Goal: Transaction & Acquisition: Book appointment/travel/reservation

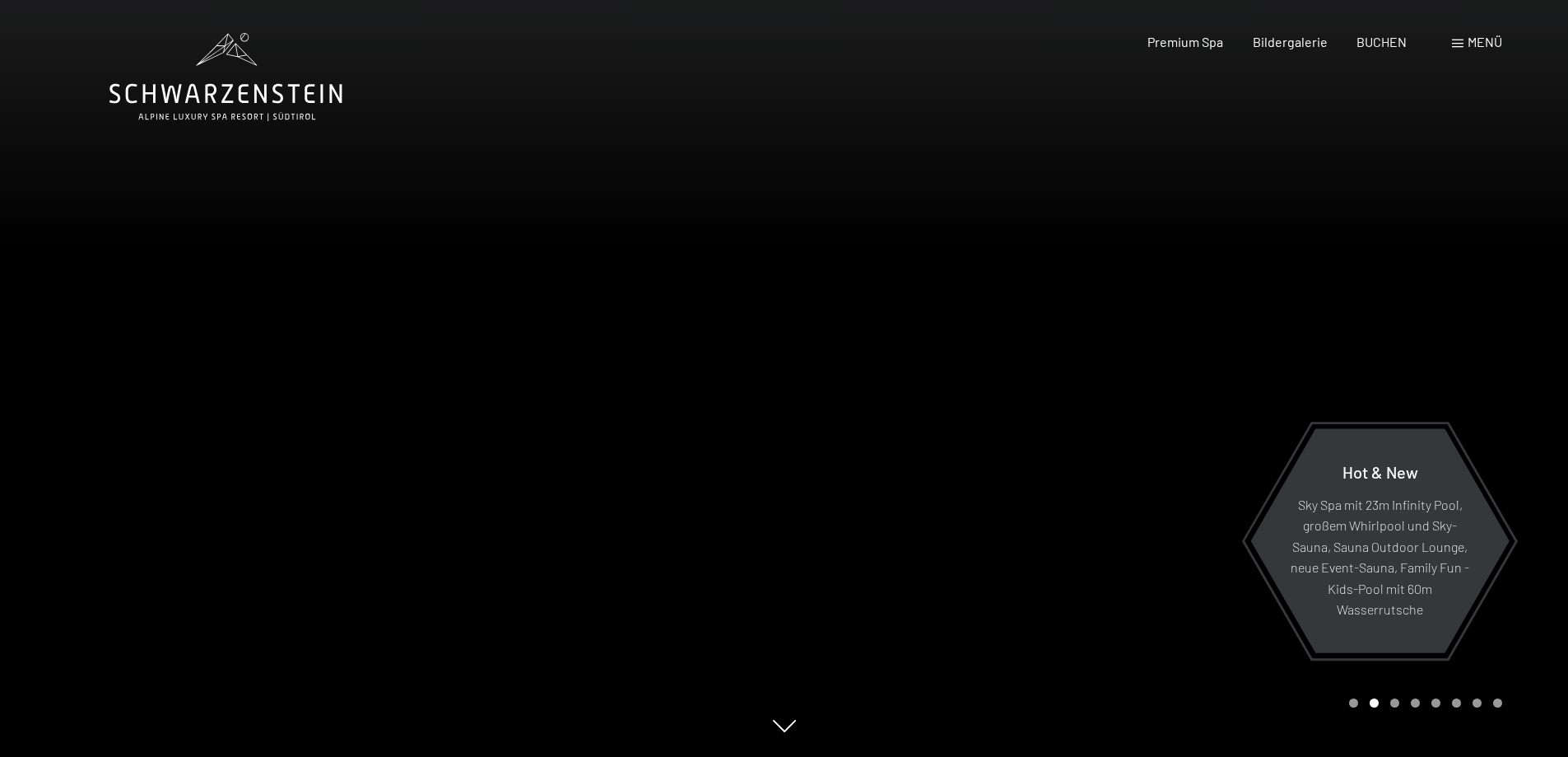
click at [1528, 546] on div at bounding box center [1176, 378] width 784 height 757
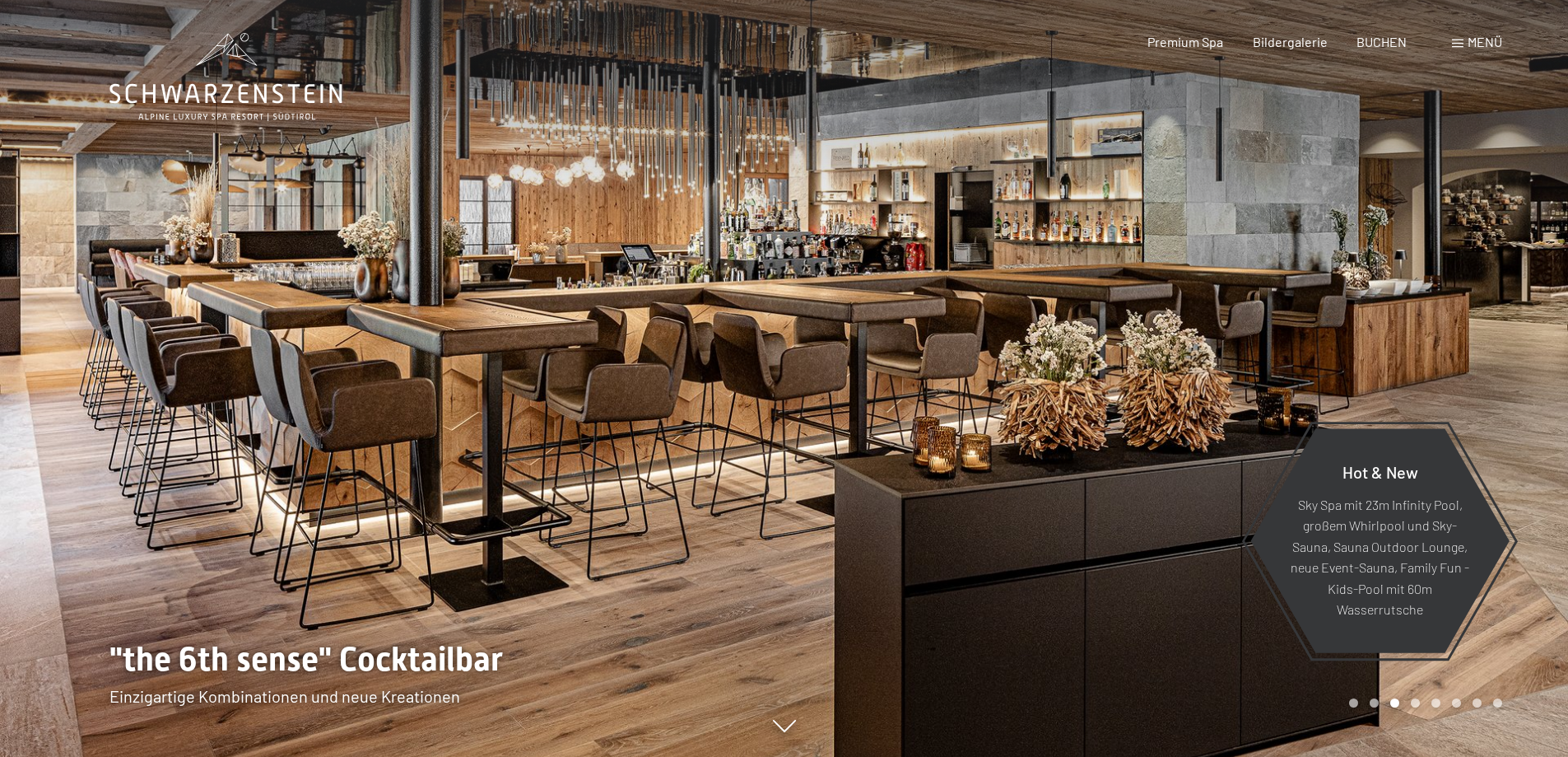
click at [1533, 539] on div at bounding box center [1176, 378] width 784 height 757
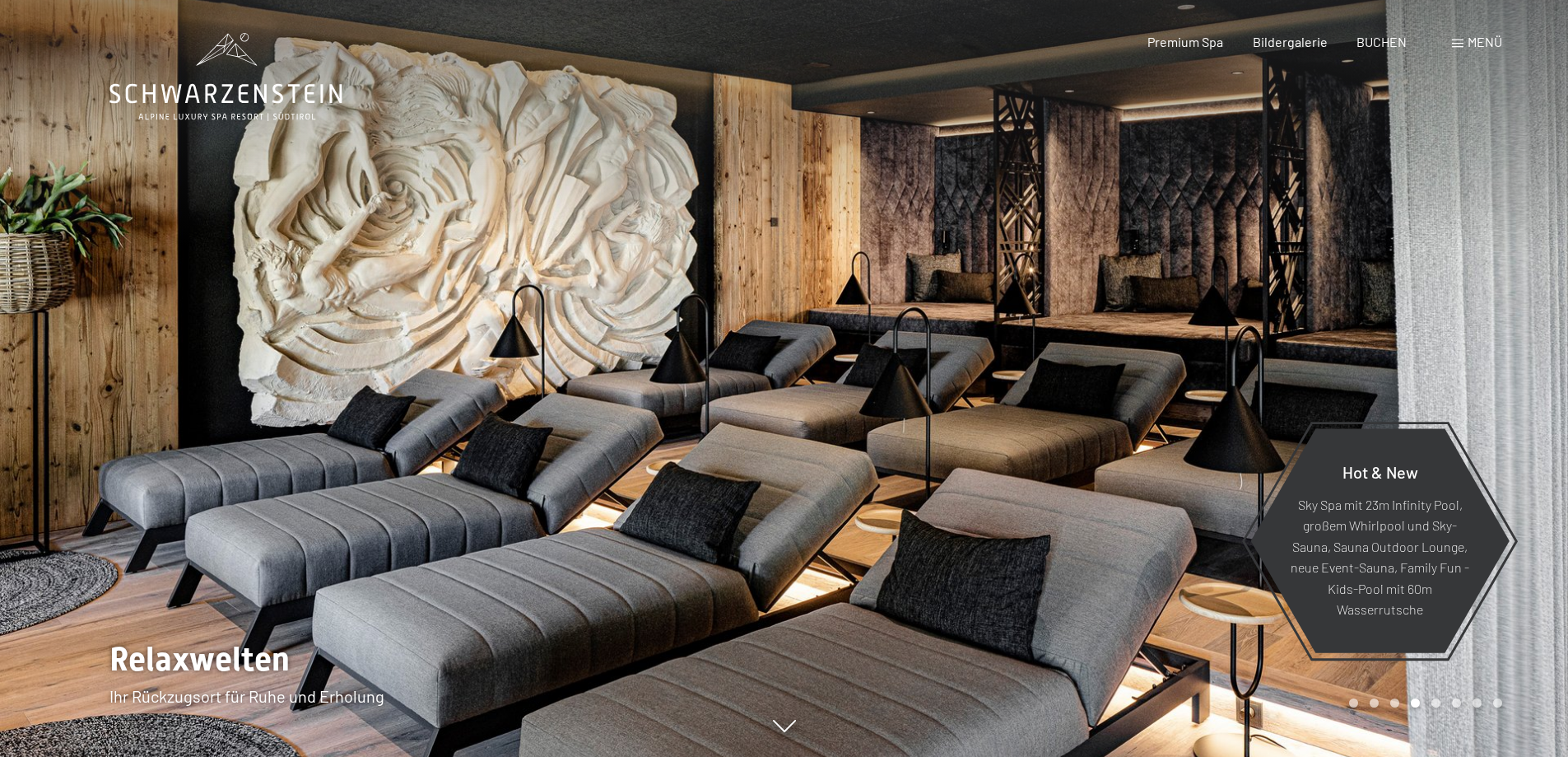
click at [1533, 539] on div at bounding box center [1176, 378] width 784 height 757
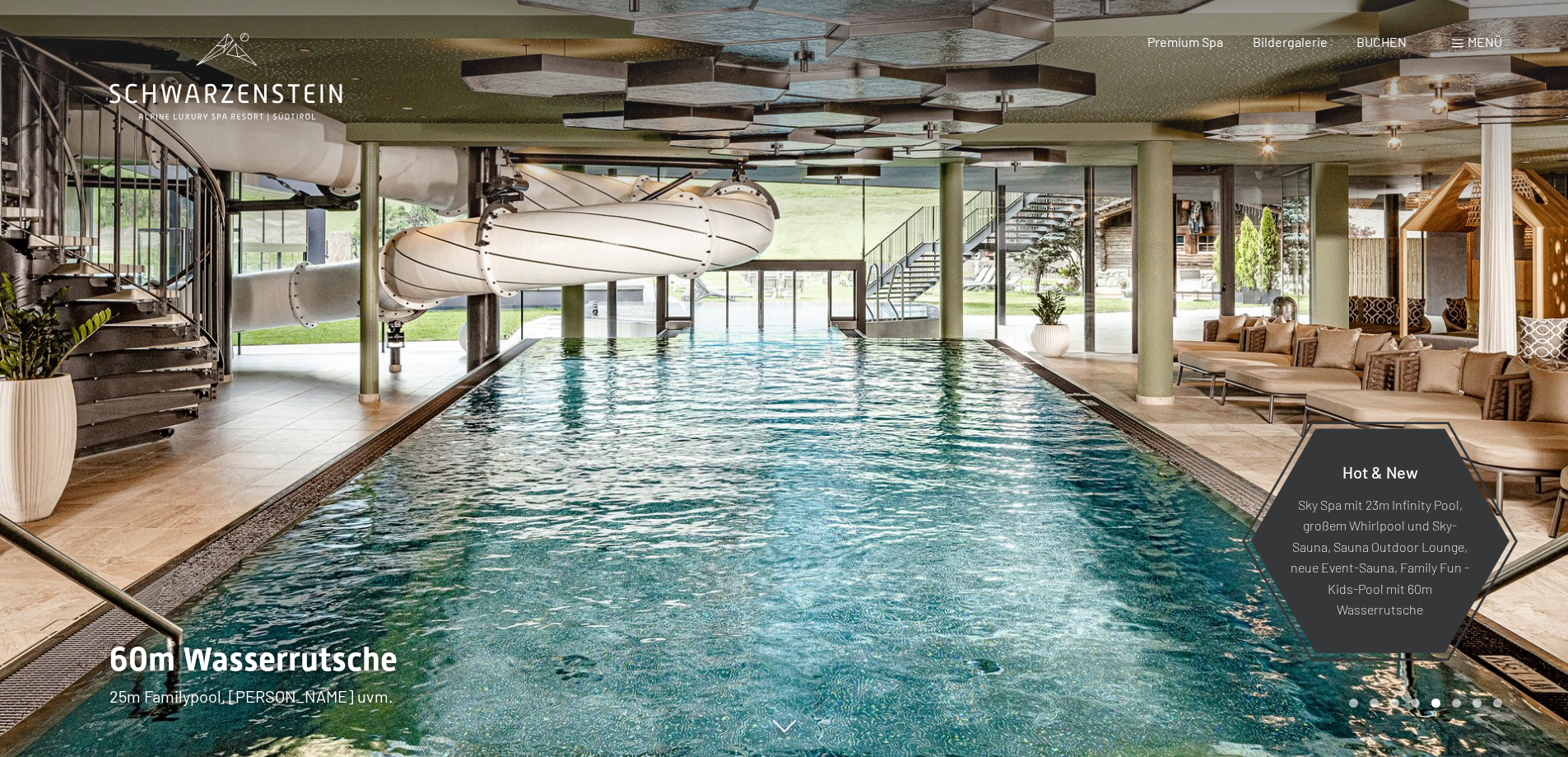
click at [1533, 539] on div at bounding box center [1176, 378] width 784 height 757
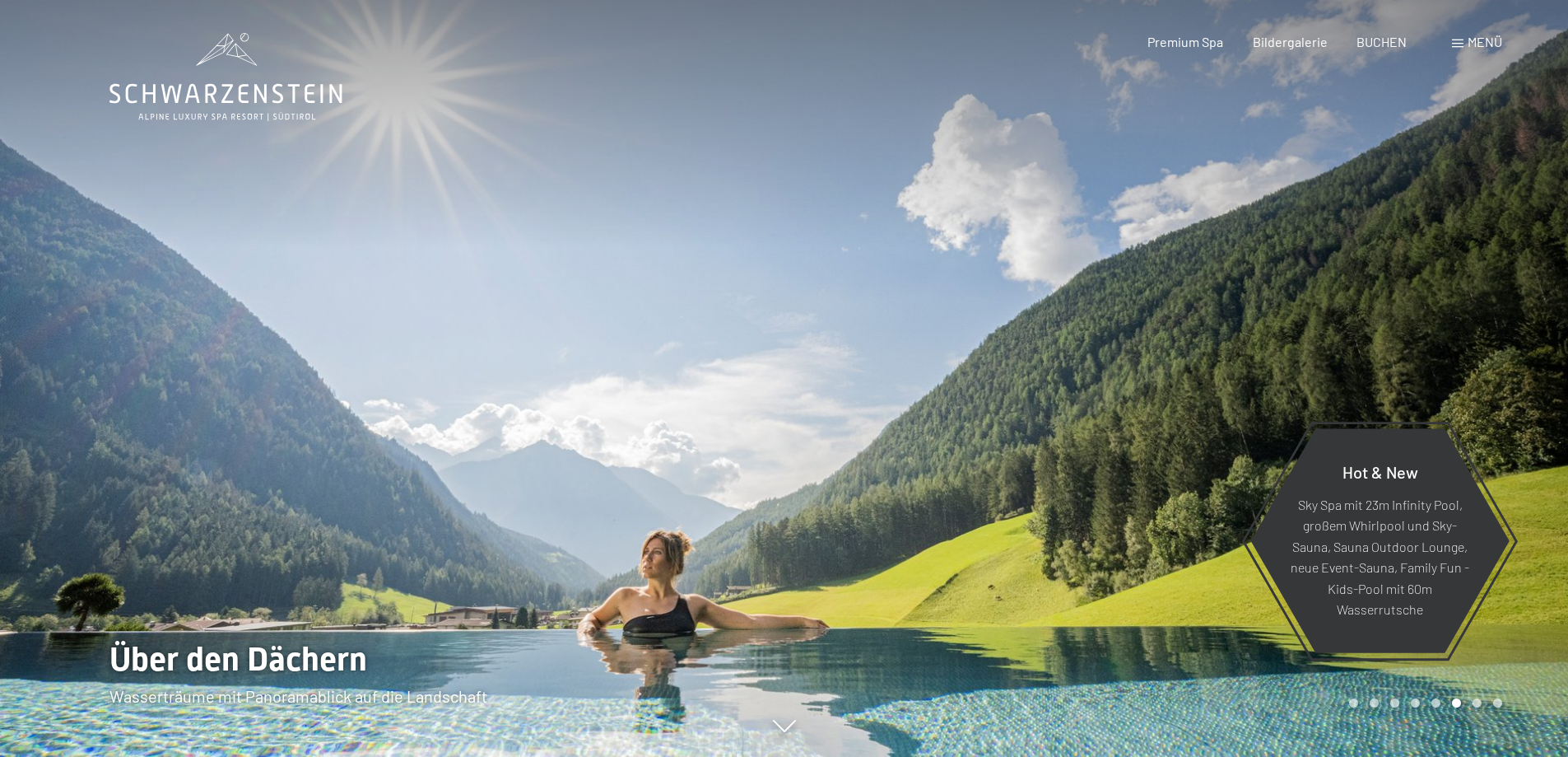
click at [1533, 539] on div at bounding box center [1176, 378] width 784 height 757
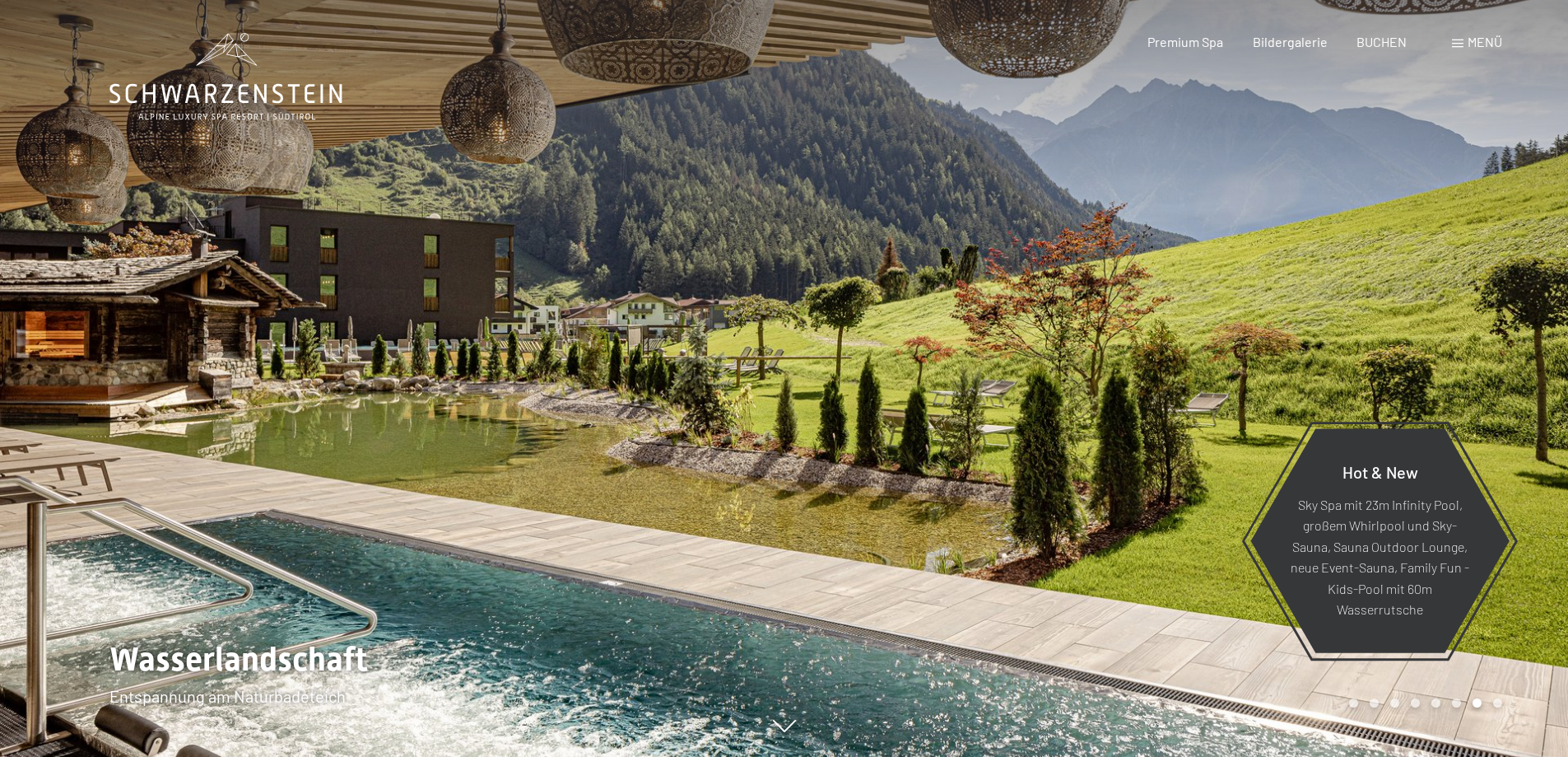
click at [1533, 539] on div at bounding box center [1176, 378] width 784 height 757
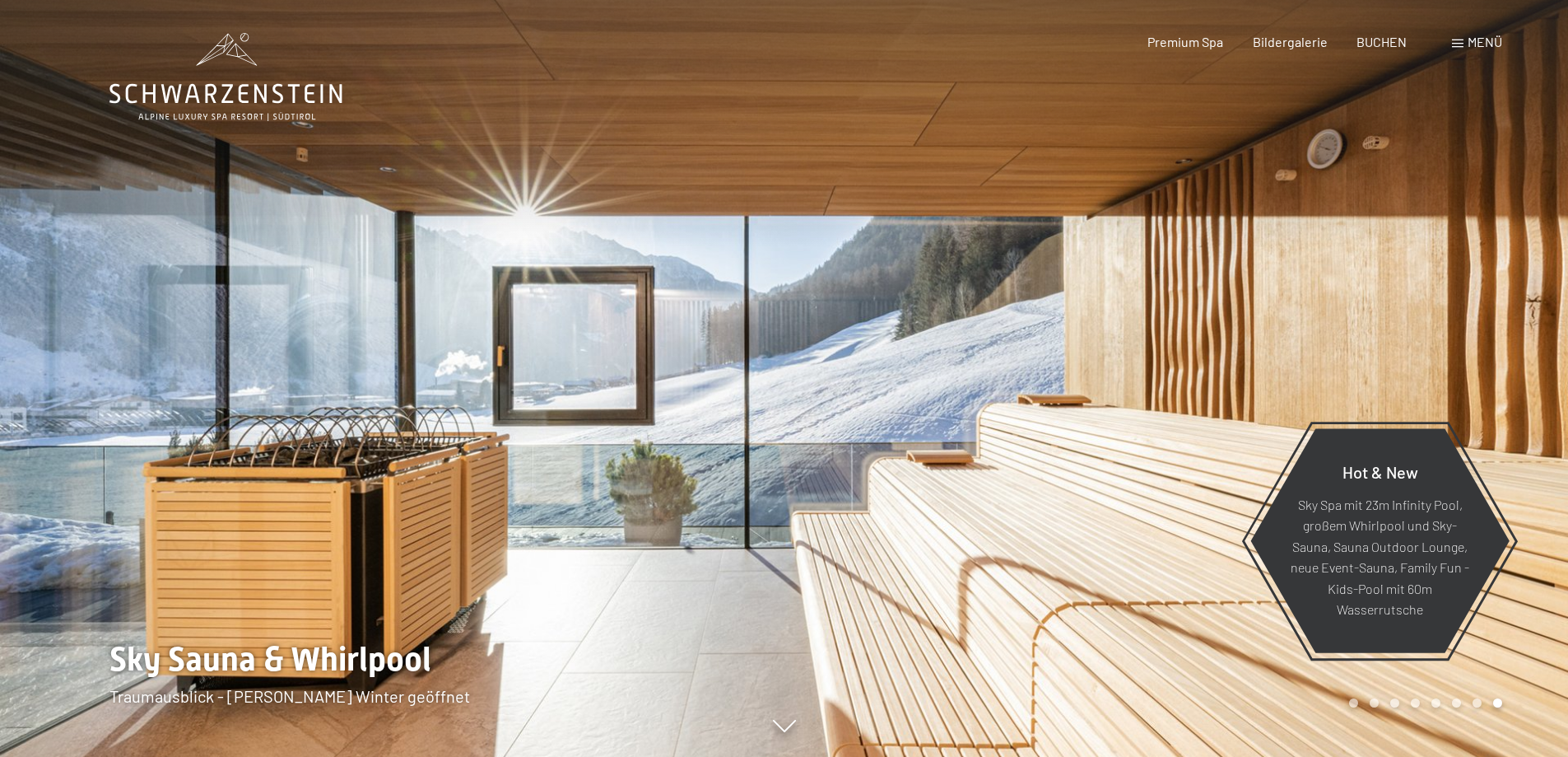
click at [1533, 539] on div at bounding box center [1176, 378] width 784 height 757
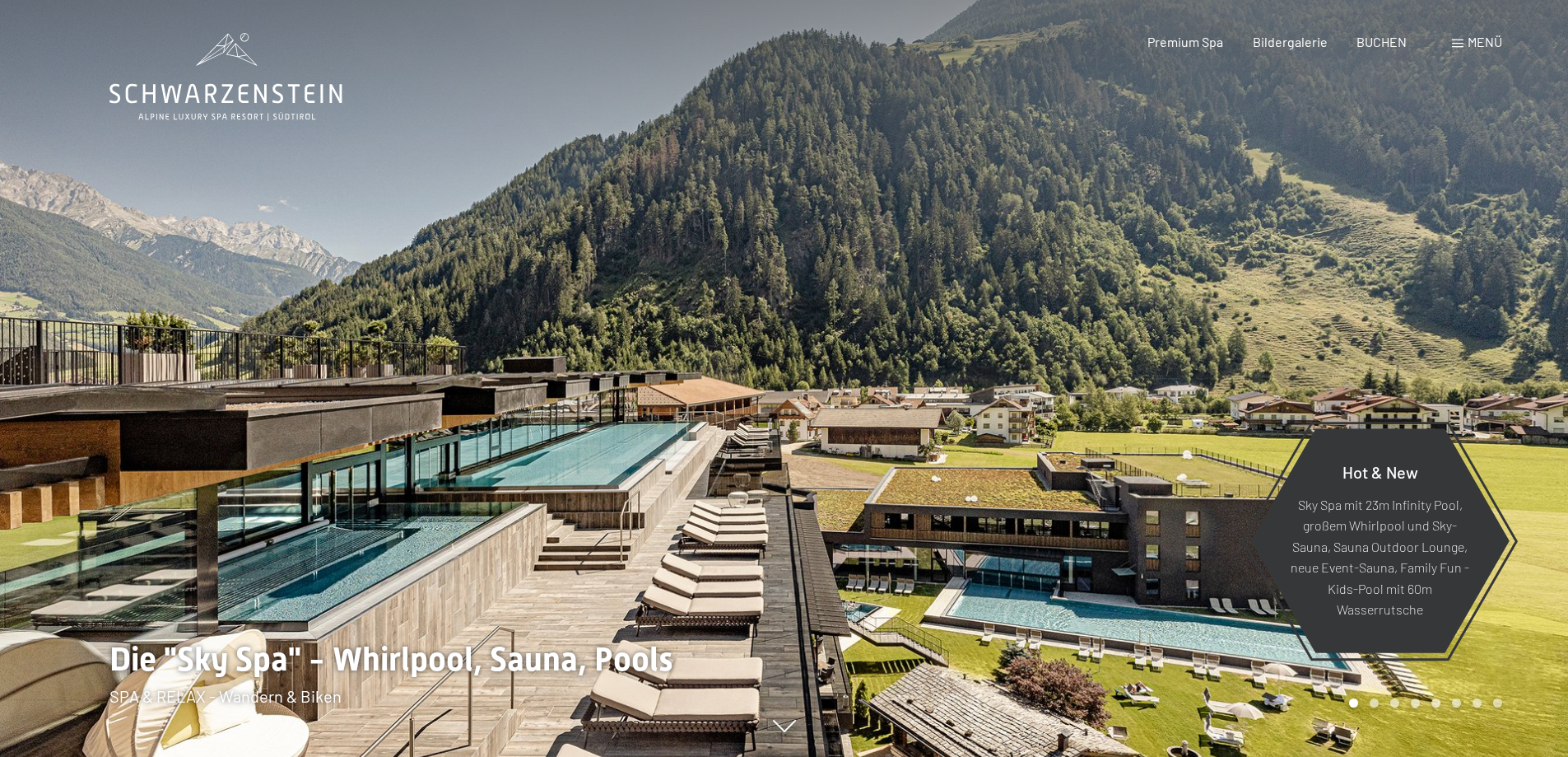
click at [1533, 539] on div at bounding box center [1176, 378] width 784 height 757
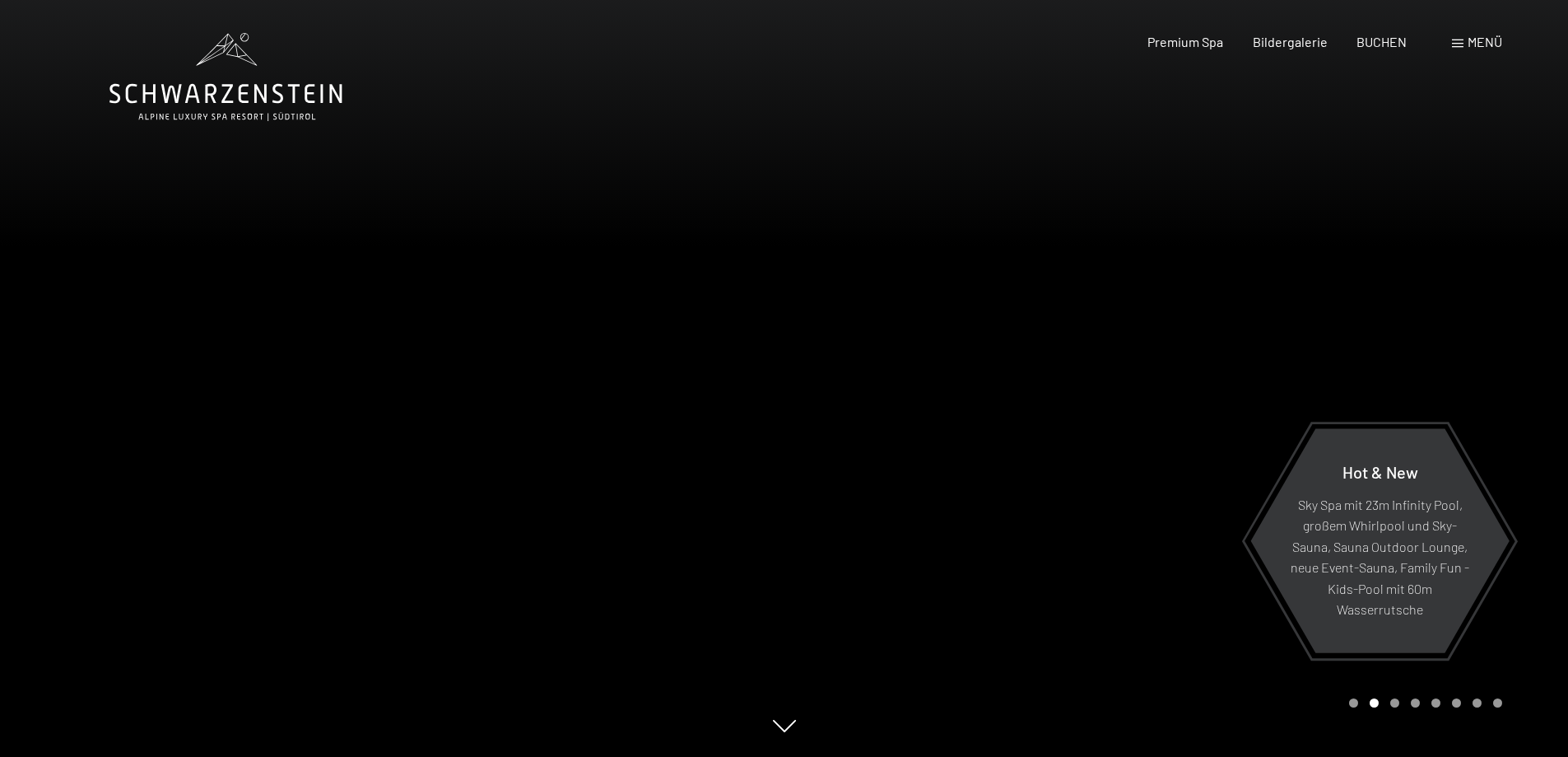
click at [1533, 539] on div at bounding box center [1176, 378] width 784 height 757
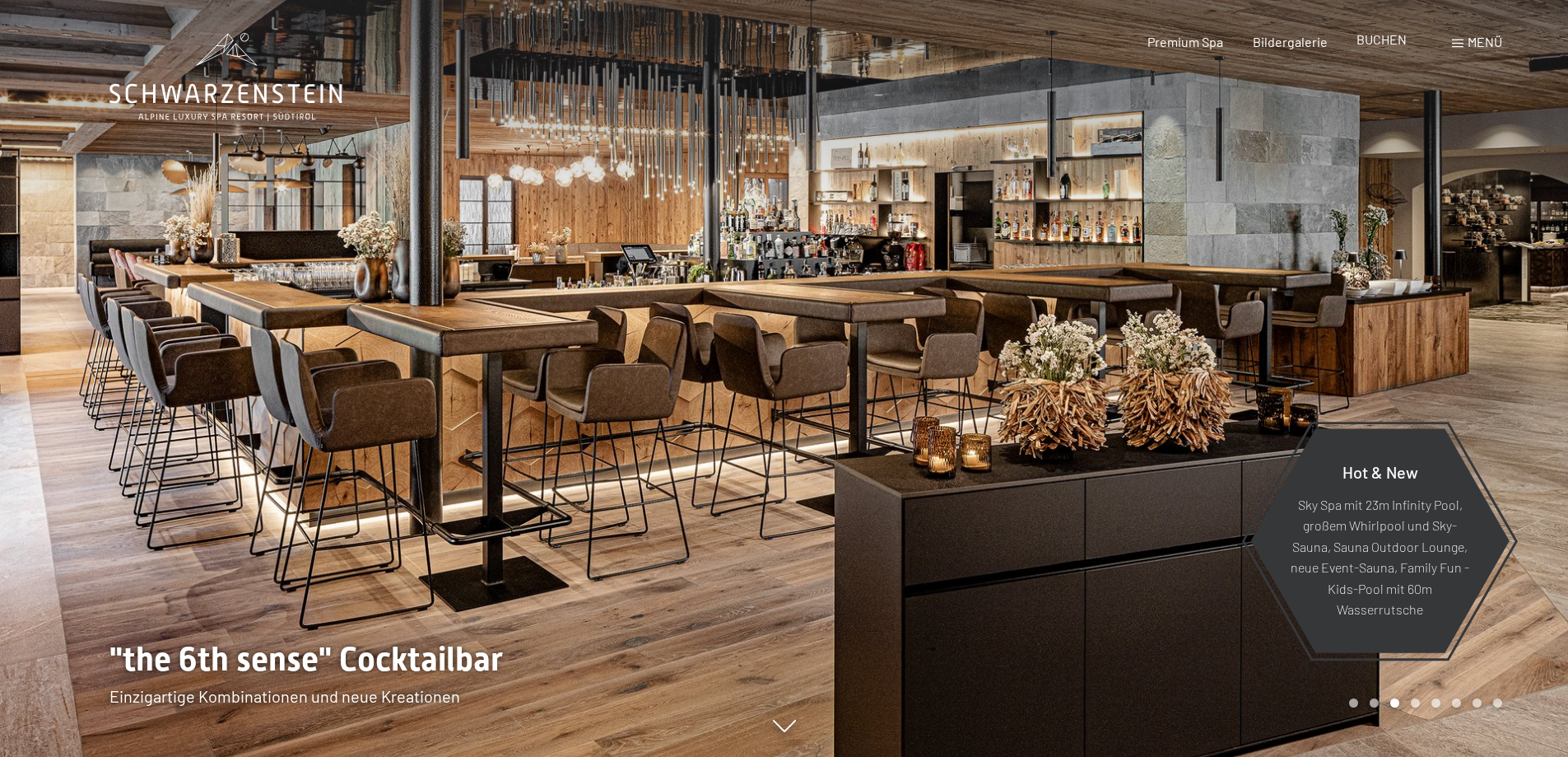
click at [1366, 42] on span "BUCHEN" at bounding box center [1381, 40] width 50 height 16
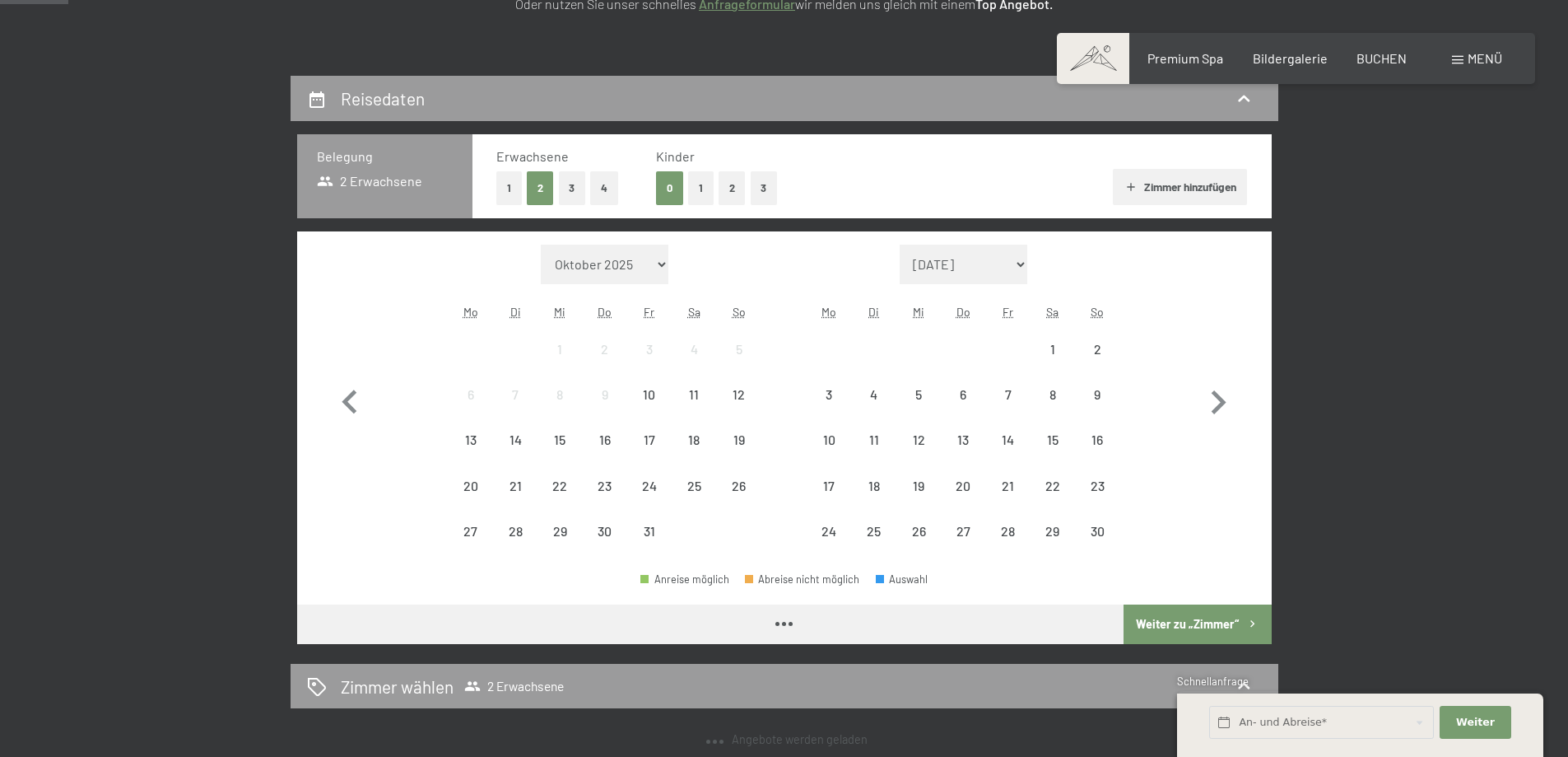
scroll to position [330, 0]
